Goal: Book appointment/travel/reservation

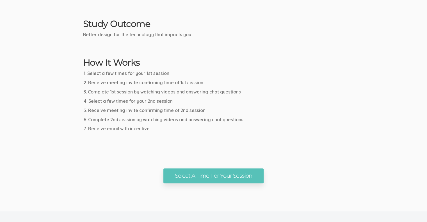
scroll to position [266, 0]
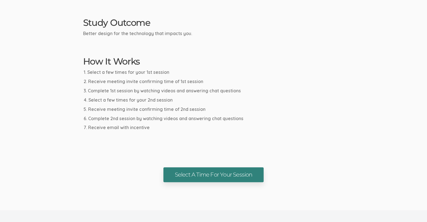
click at [246, 181] on link "Select A Time For Your Session" at bounding box center [214, 175] width 100 height 15
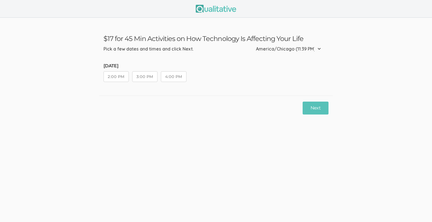
click at [323, 48] on select "Etc/GMT-14 (6:39 PM) Pacific/Kiritimati (6:39 PM) Etc/GMT-13 (5:39 PM) Pacific/…" at bounding box center [290, 49] width 68 height 12
click at [365, 34] on ui-view "$17 for 45 Min Activities on How Technology Is Affecting Your Life Pick a few d…" at bounding box center [216, 69] width 432 height 103
click at [322, 113] on button "Next" at bounding box center [315, 108] width 26 height 13
click at [320, 52] on select "Etc/GMT-14 (6:39 PM) Pacific/Kiritimati (6:39 PM) Etc/GMT-13 (5:39 PM) Pacific/…" at bounding box center [290, 49] width 68 height 12
click at [379, 50] on ui-view "$17 for 45 Min Activities on How Technology Is Affecting Your Life Pick a few d…" at bounding box center [216, 69] width 432 height 103
